Goal: Check status: Check status

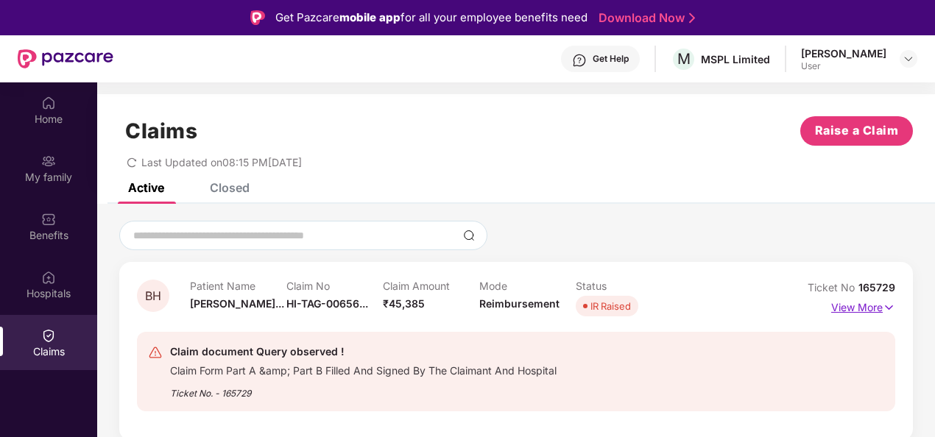
click at [885, 304] on img at bounding box center [889, 308] width 13 height 16
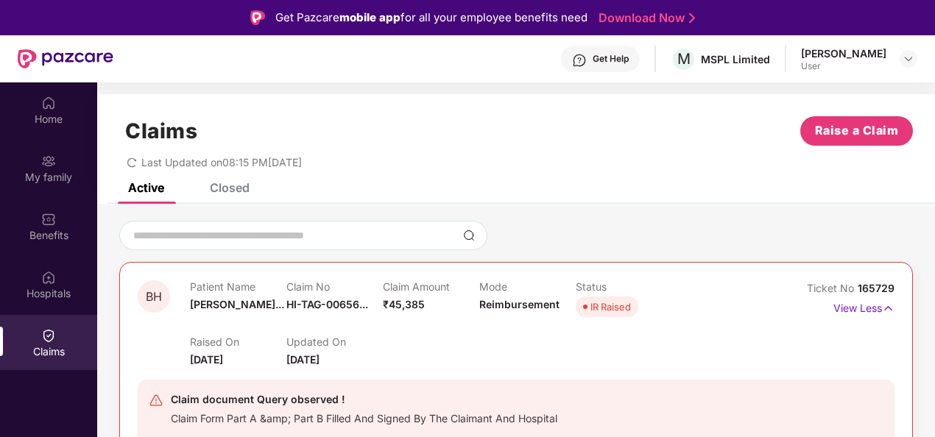
scroll to position [82, 0]
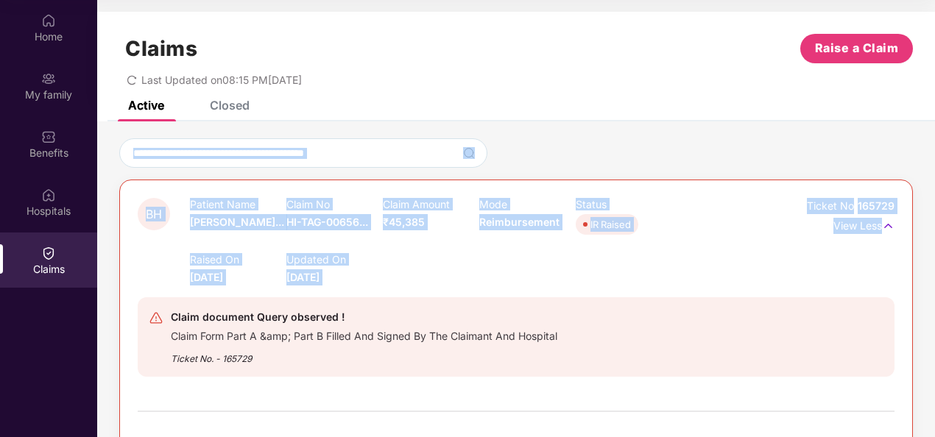
drag, startPoint x: 932, startPoint y: 166, endPoint x: 936, endPoint y: 222, distance: 56.8
click at [934, 222] on html "Get Pazcare mobile app for all your employee benefits need Download Now Get Hel…" at bounding box center [467, 136] width 935 height 437
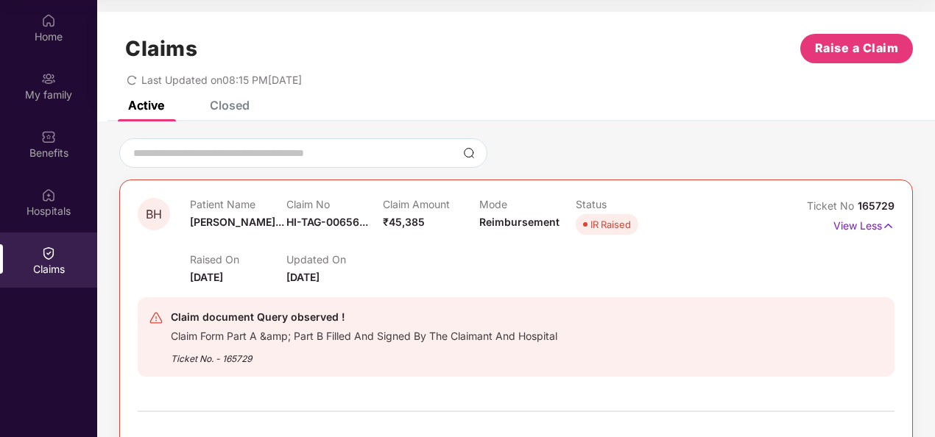
drag, startPoint x: 936, startPoint y: 222, endPoint x: 728, endPoint y: 46, distance: 272.1
click at [728, 46] on div "Claims Raise a Claim" at bounding box center [516, 48] width 794 height 29
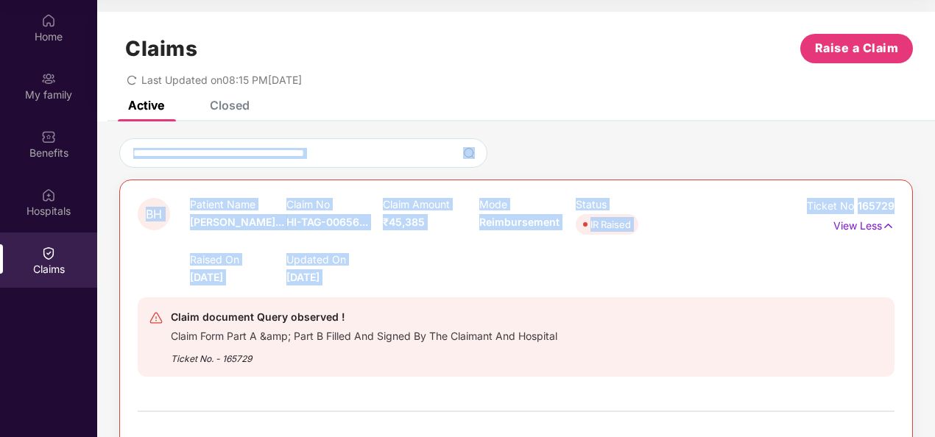
drag, startPoint x: 933, startPoint y: 113, endPoint x: 935, endPoint y: 175, distance: 62.6
click at [934, 175] on html "Get Pazcare mobile app for all your employee benefits need Download Now Get Hel…" at bounding box center [467, 136] width 935 height 437
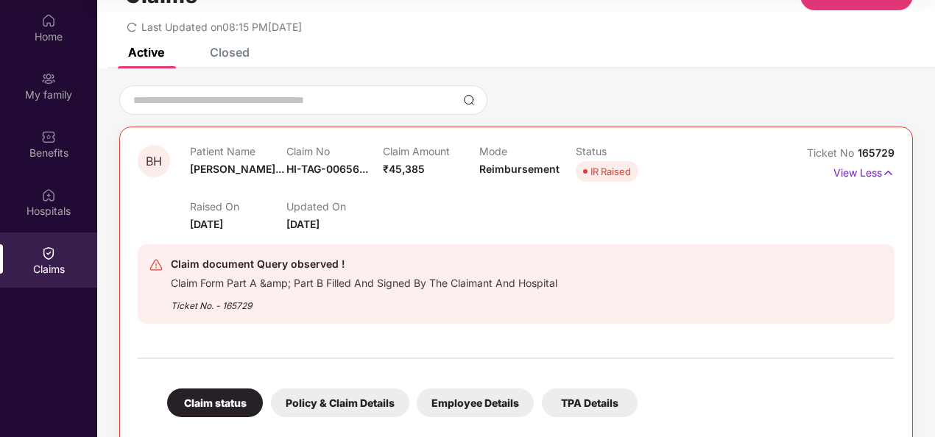
scroll to position [66, 0]
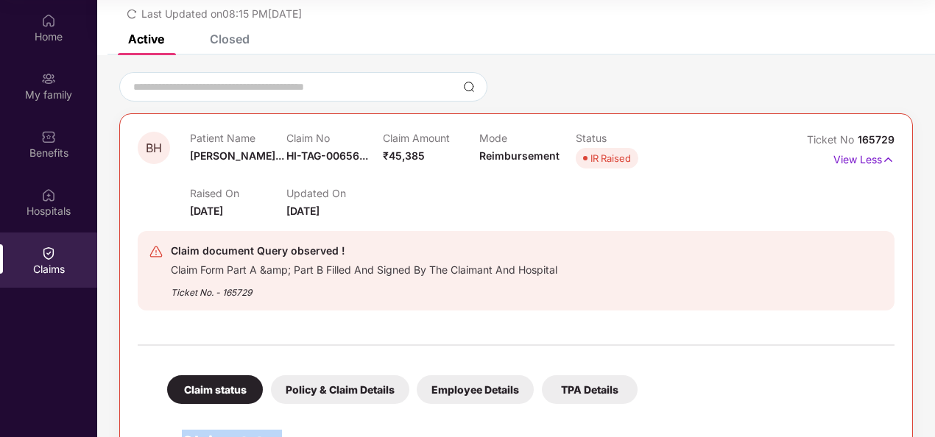
drag, startPoint x: 932, startPoint y: 431, endPoint x: 772, endPoint y: 377, distance: 168.8
drag, startPoint x: 772, startPoint y: 377, endPoint x: 929, endPoint y: 423, distance: 163.3
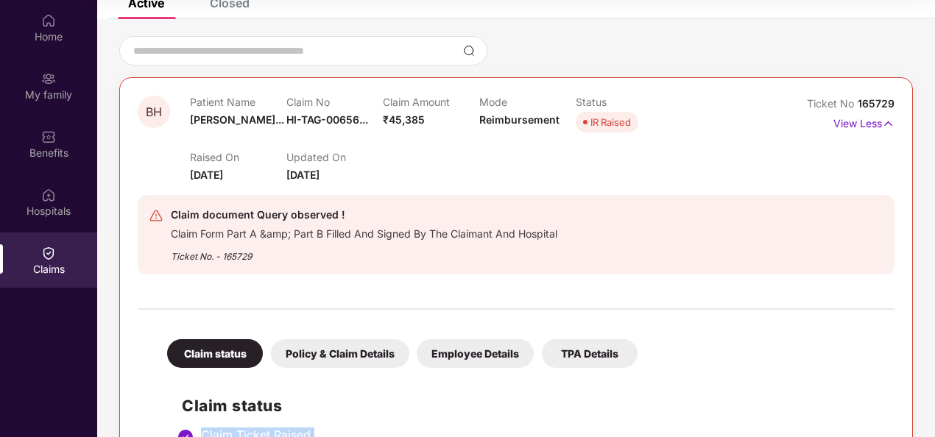
scroll to position [109, 0]
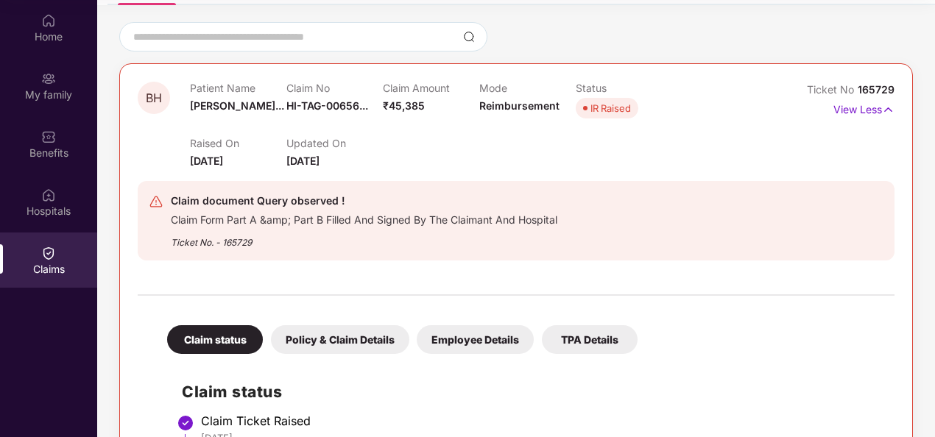
drag, startPoint x: 929, startPoint y: 428, endPoint x: 930, endPoint y: 250, distance: 177.4
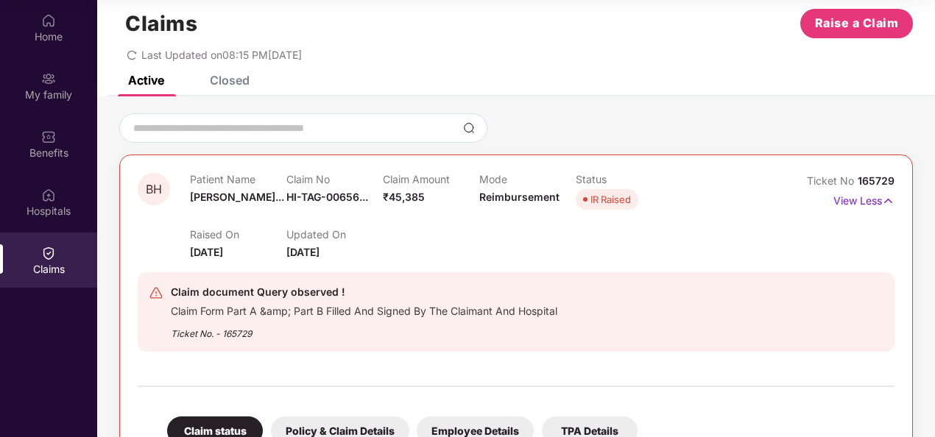
scroll to position [13, 0]
